Goal: Task Accomplishment & Management: Use online tool/utility

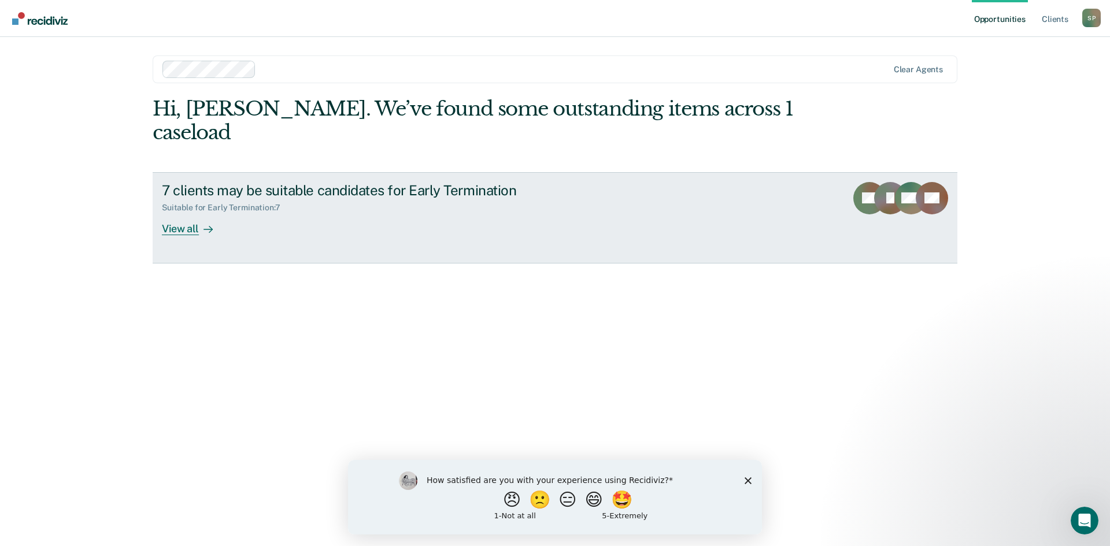
click at [192, 213] on div "View all" at bounding box center [194, 224] width 65 height 23
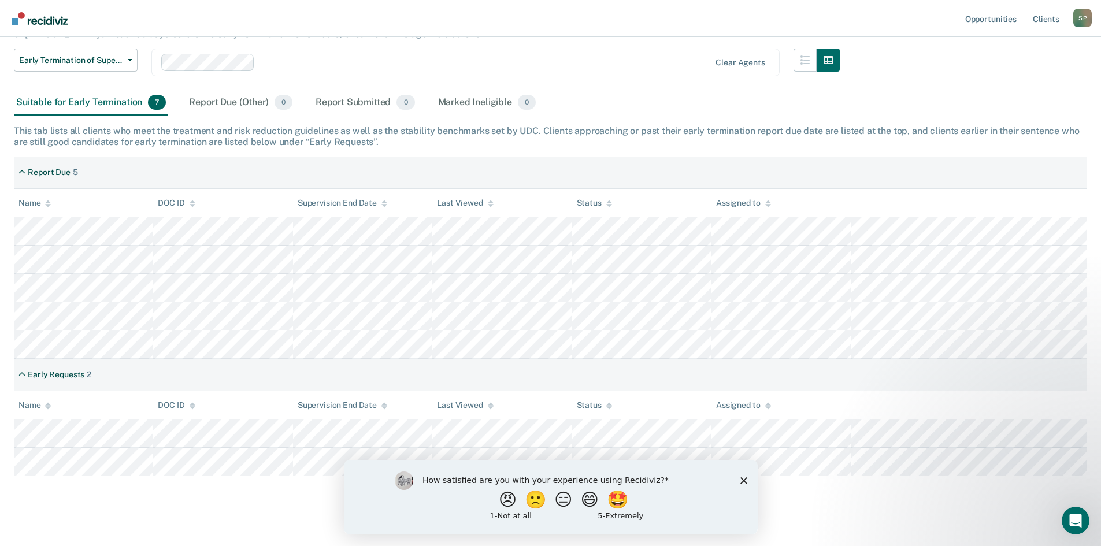
scroll to position [120, 0]
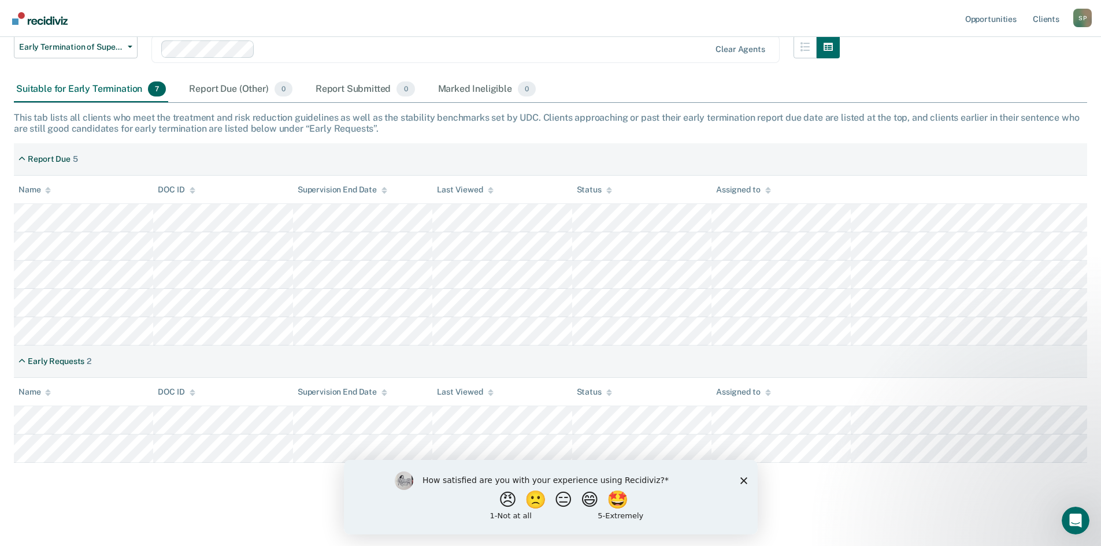
click at [747, 482] on div "How satisfied are you with your experience using Recidiviz? 😠 🙁 😑 😄 🤩 1 - Not a…" at bounding box center [550, 497] width 414 height 75
